Goal: Task Accomplishment & Management: Complete application form

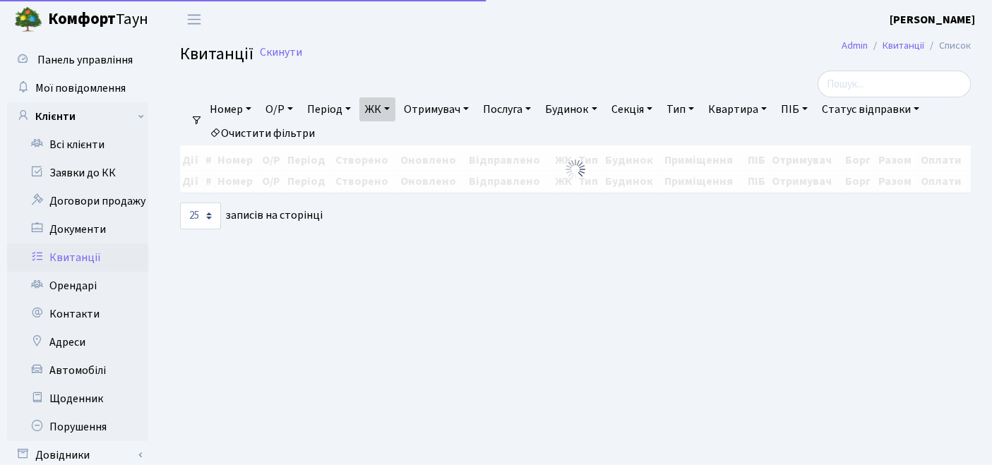
select select "25"
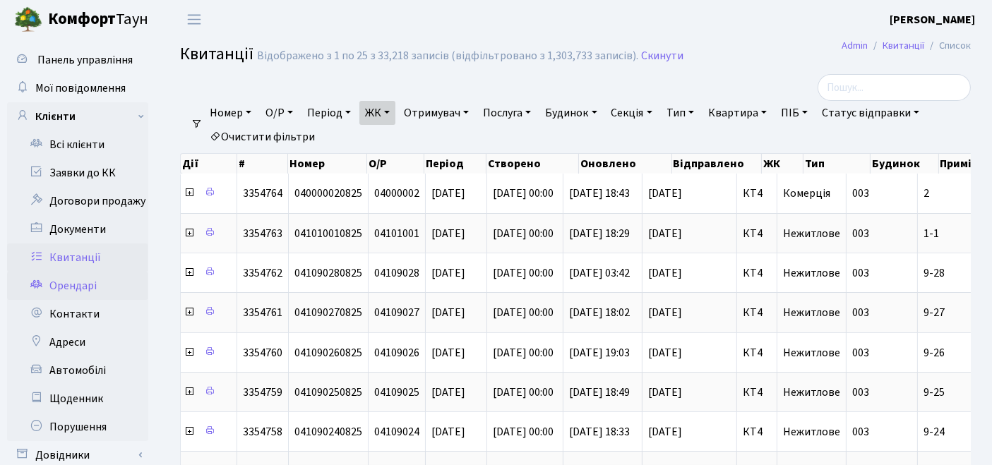
click at [87, 280] on link "Орендарі" at bounding box center [77, 286] width 141 height 28
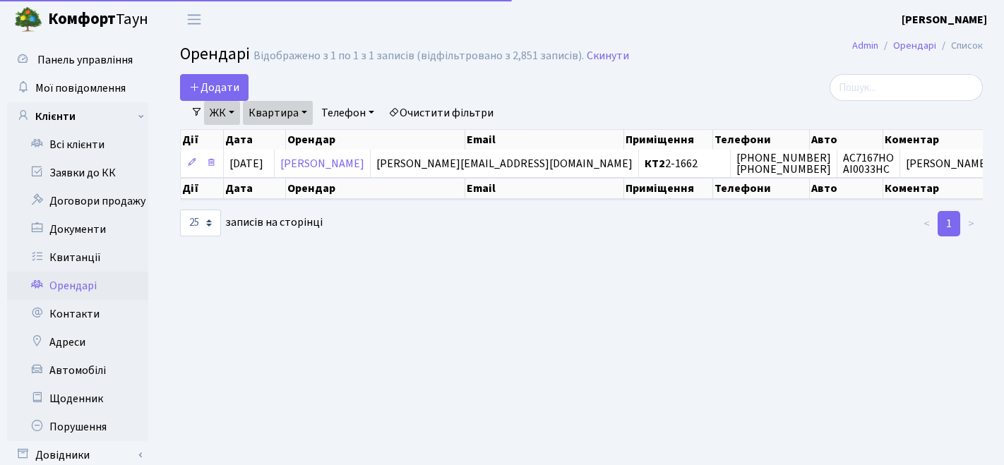
select select "25"
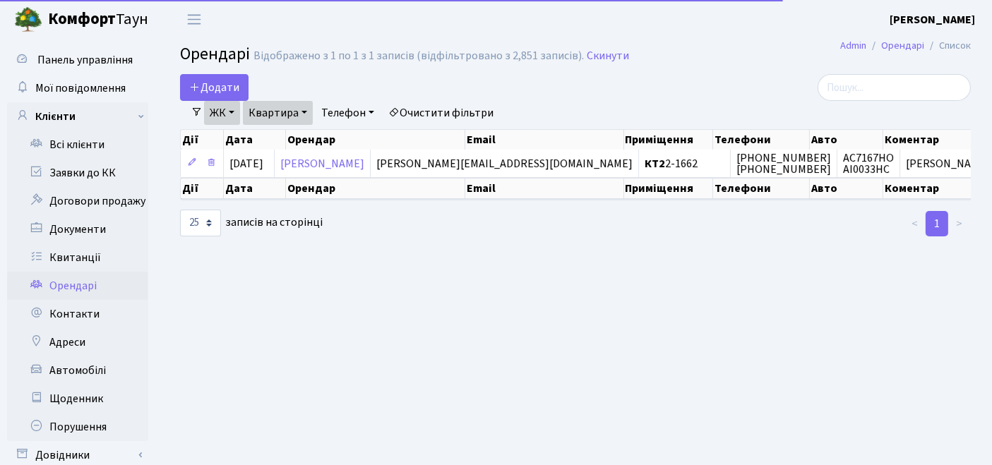
click at [442, 114] on link "Очистити фільтри" at bounding box center [441, 113] width 117 height 24
select select
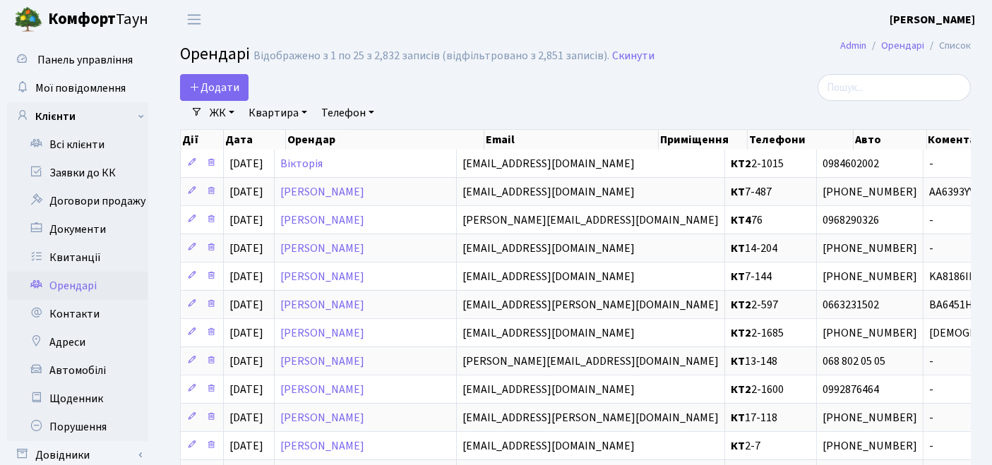
click at [225, 112] on link "ЖК" at bounding box center [222, 113] width 36 height 24
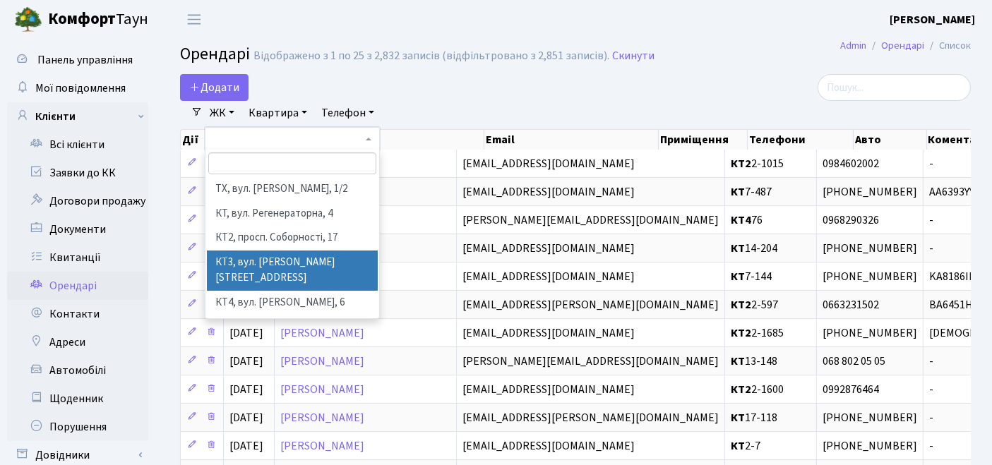
scroll to position [78, 0]
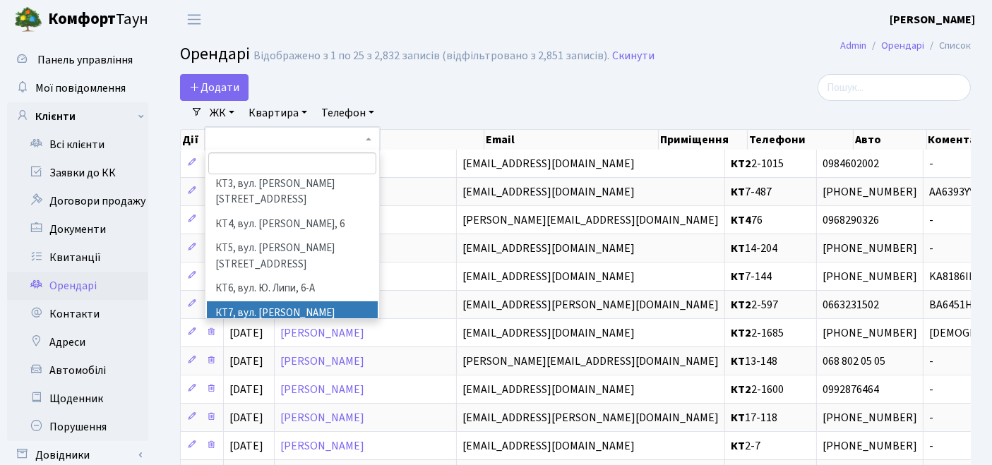
click at [218, 302] on li "КТ7, вул. Березнева, 12" at bounding box center [293, 322] width 172 height 40
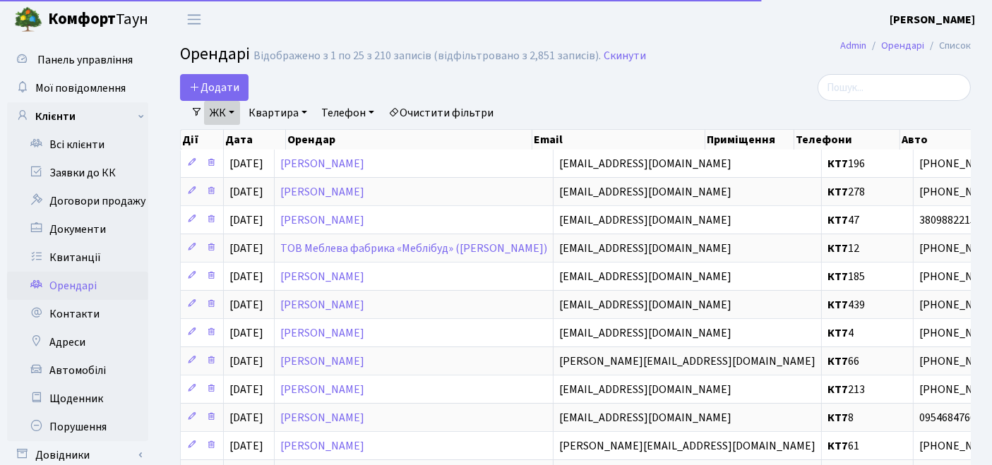
click at [272, 112] on link "Квартира" at bounding box center [278, 113] width 70 height 24
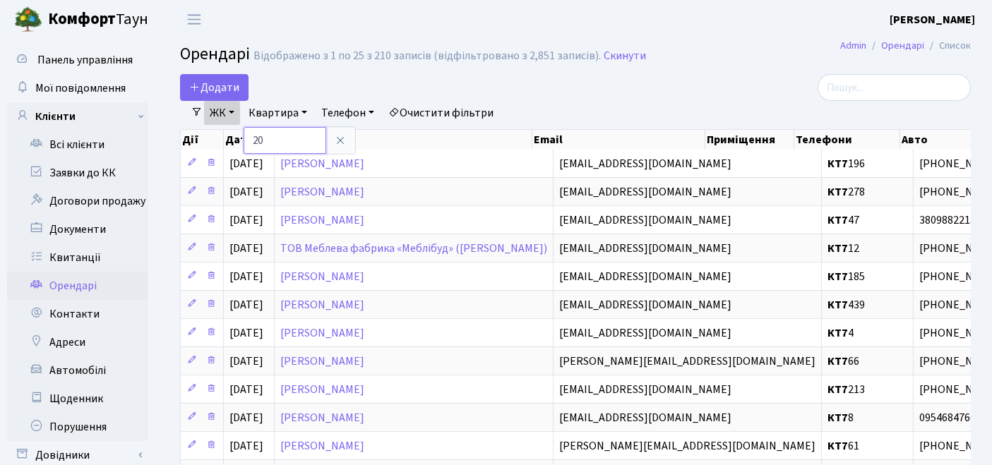
type input "20"
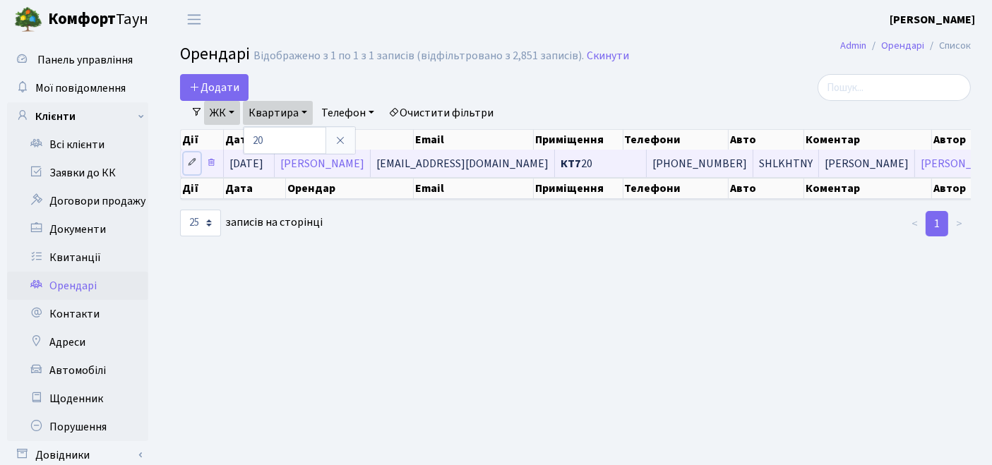
click at [189, 161] on icon at bounding box center [192, 163] width 10 height 10
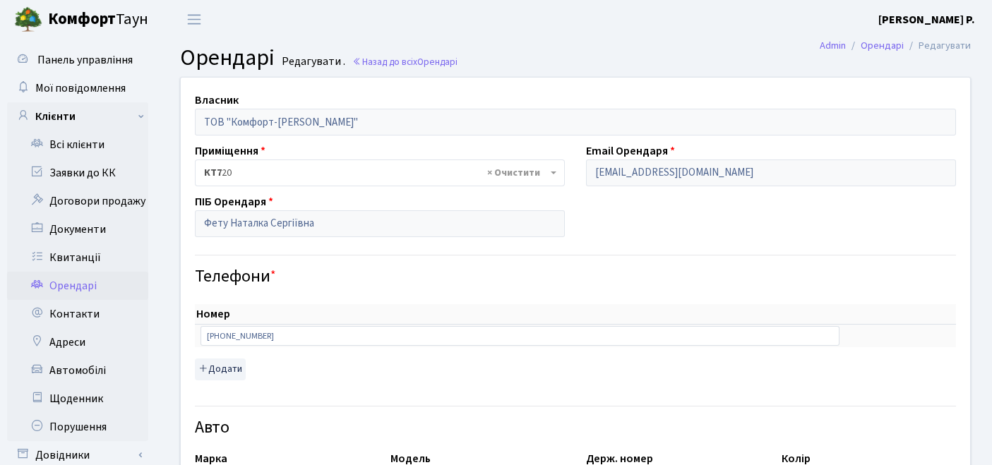
select select "1499"
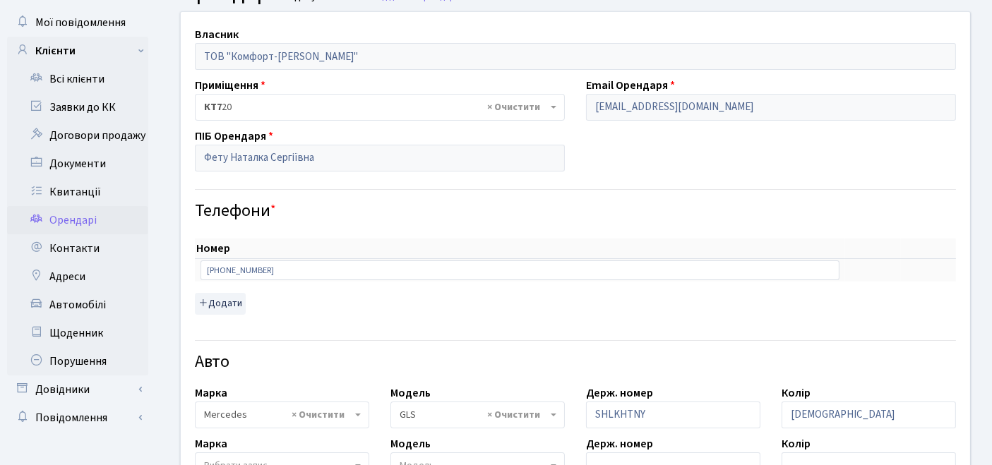
scroll to position [157, 0]
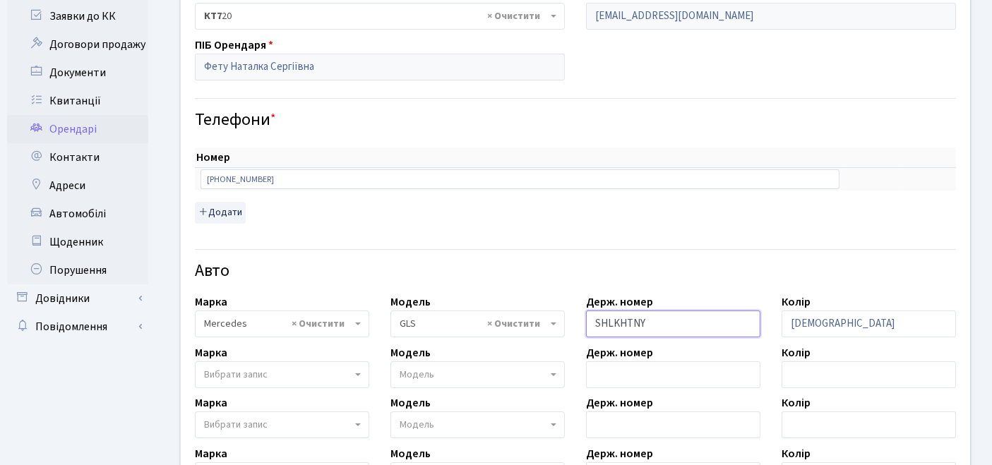
drag, startPoint x: 682, startPoint y: 316, endPoint x: 580, endPoint y: 320, distance: 101.8
click at [580, 320] on div "Держ. номер SHLKHTNY" at bounding box center [674, 316] width 196 height 44
drag, startPoint x: 659, startPoint y: 320, endPoint x: 535, endPoint y: 320, distance: 123.6
click at [535, 320] on div "Власник ТОВ "Комфорт-[PERSON_NAME]" Приміщення - <b>КТ7</b>&nbsp;&nbsp;&nbsp;20…" at bounding box center [575, 340] width 811 height 838
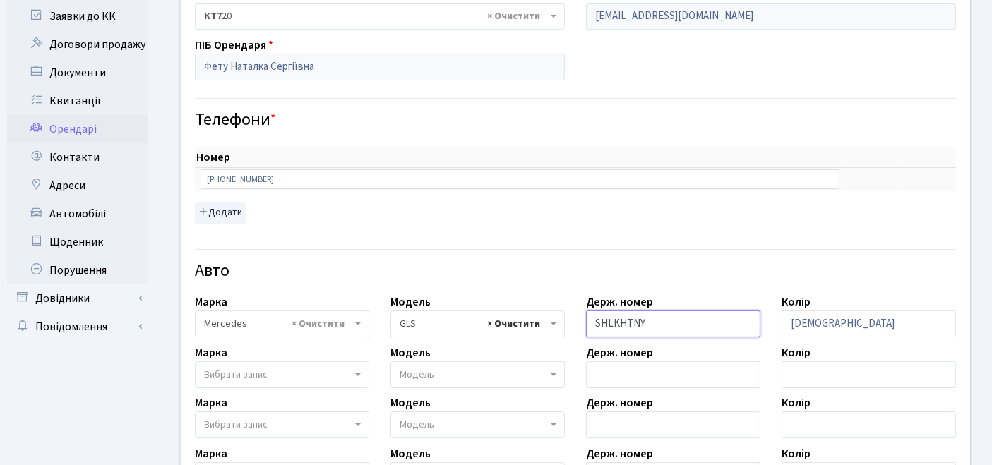
paste input "Ка 9700рс"
click at [611, 322] on input "Ка 9700рс" at bounding box center [673, 324] width 174 height 27
click at [650, 322] on input "Ка9700рс" at bounding box center [673, 324] width 174 height 27
type input "Ка9700РС"
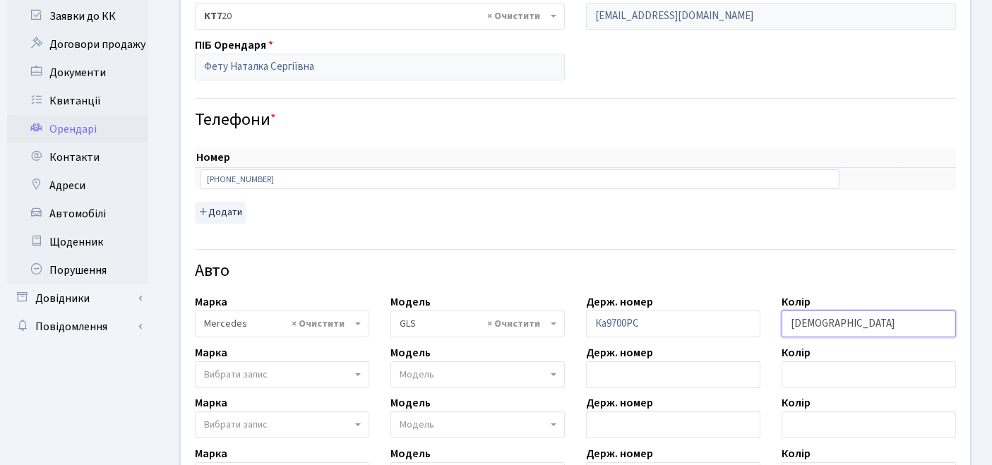
drag, startPoint x: 845, startPoint y: 330, endPoint x: 737, endPoint y: 328, distance: 108.1
click at [740, 329] on div "Власник ТОВ "Комфорт-[PERSON_NAME]" Приміщення - <b>КТ7</b>&nbsp;&nbsp;&nbsp;20…" at bounding box center [575, 340] width 811 height 838
type input "чорний"
click at [460, 324] on span "× GLS" at bounding box center [474, 324] width 148 height 14
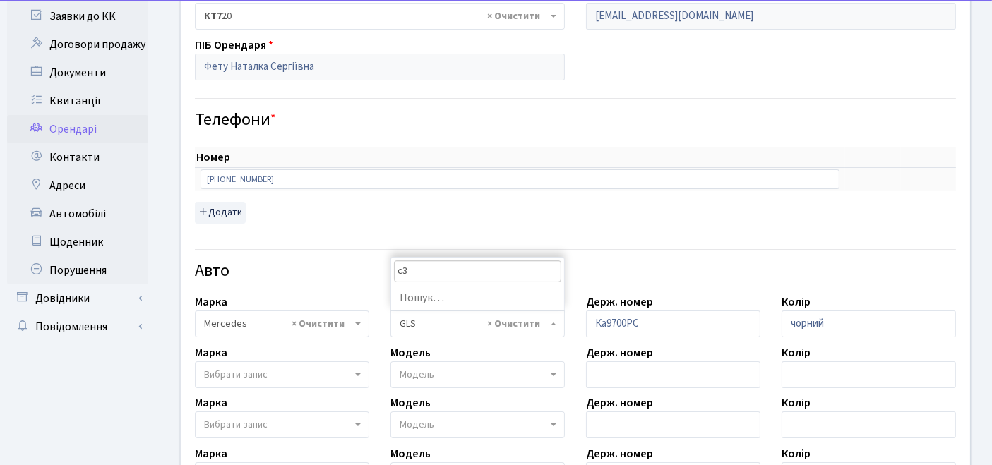
type input "с"
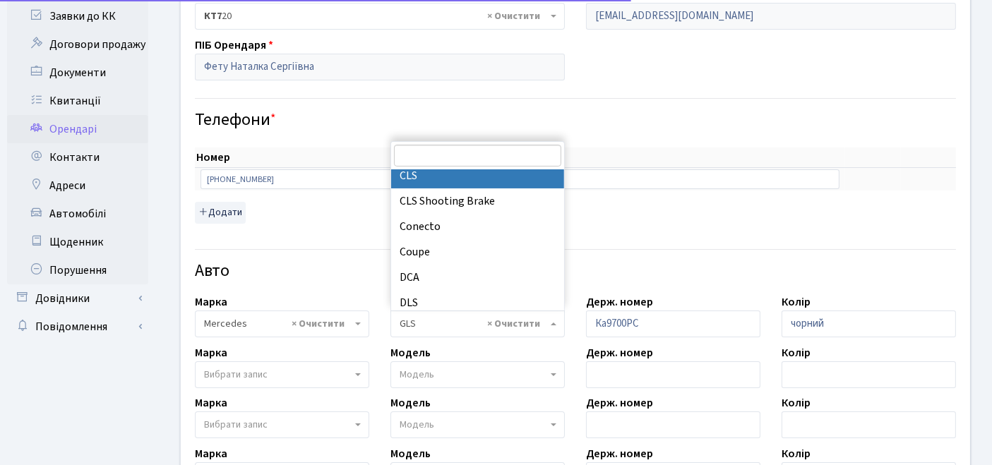
scroll to position [996, 0]
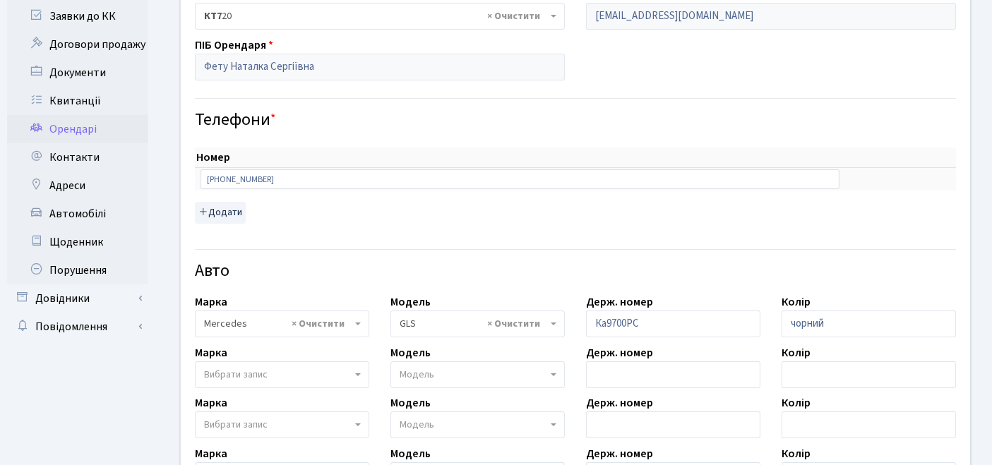
click at [675, 215] on div "Номер sort item delete item [PHONE_NUMBER] sort item delete item Додати" at bounding box center [575, 186] width 761 height 76
select select
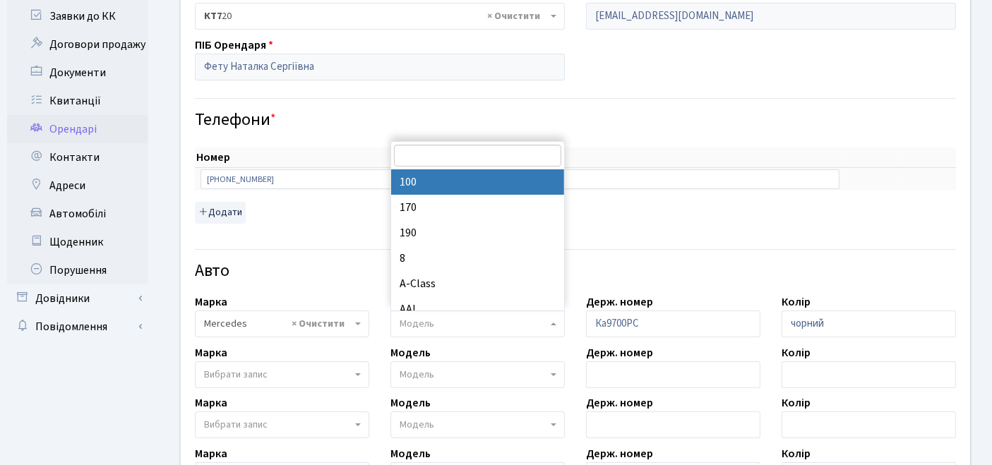
click at [704, 217] on div "Номер sort item delete item [PHONE_NUMBER] sort item delete item Додати" at bounding box center [575, 186] width 761 height 76
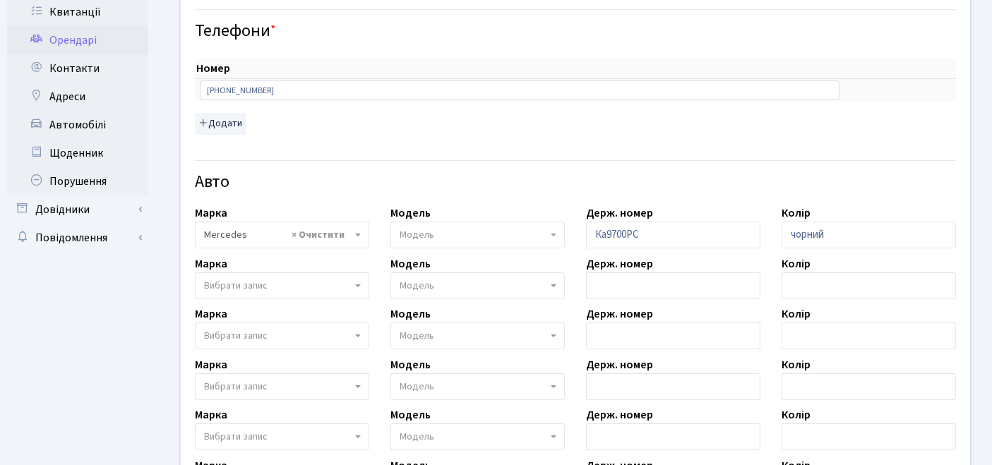
scroll to position [314, 0]
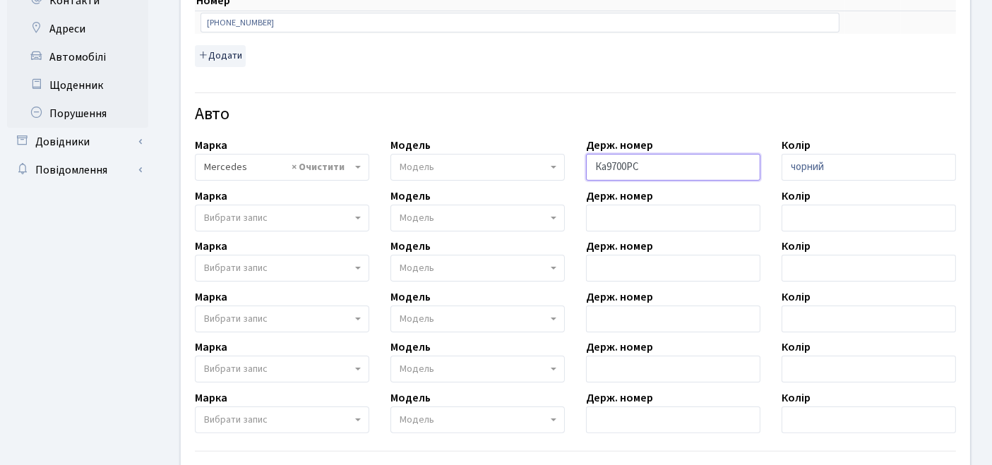
click at [605, 163] on input "Ка9700РС" at bounding box center [673, 167] width 174 height 27
type input "КА9700РС"
click at [690, 111] on h4 "Авто" at bounding box center [575, 115] width 761 height 20
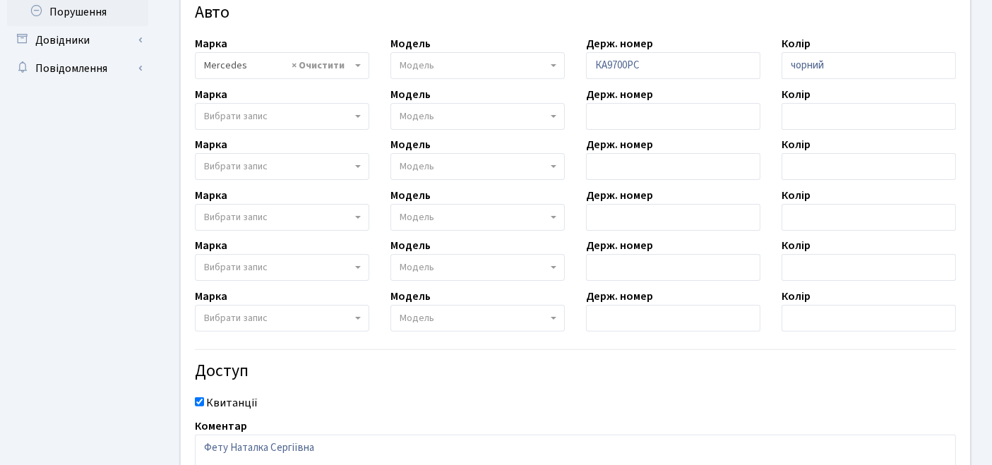
scroll to position [534, 0]
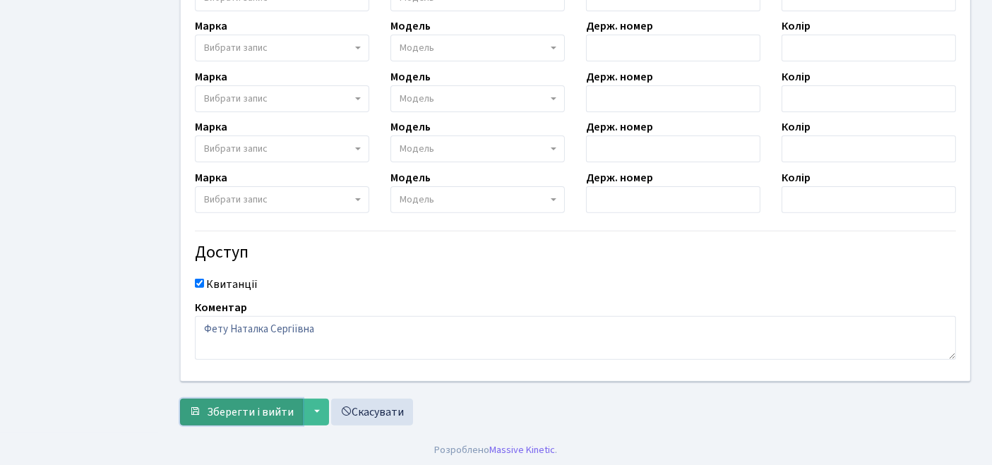
click at [201, 404] on button "Зберегти і вийти" at bounding box center [241, 412] width 123 height 27
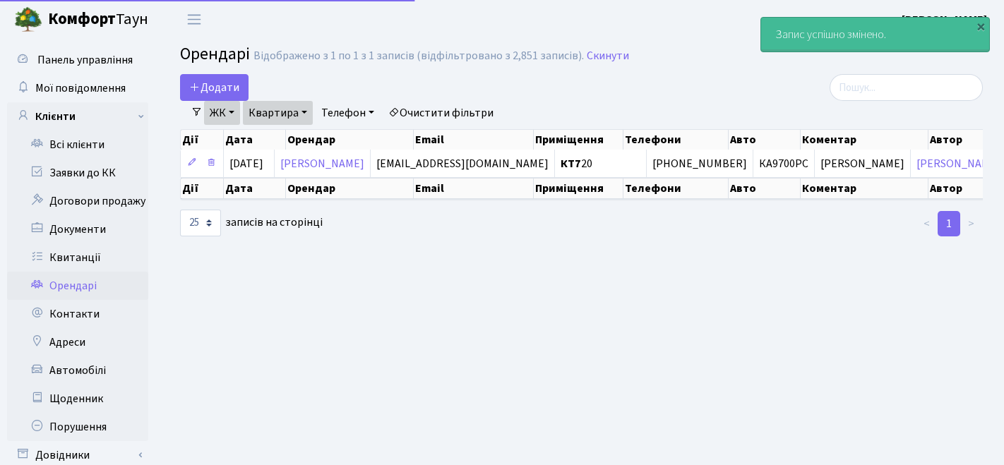
select select "25"
